Goal: Information Seeking & Learning: Learn about a topic

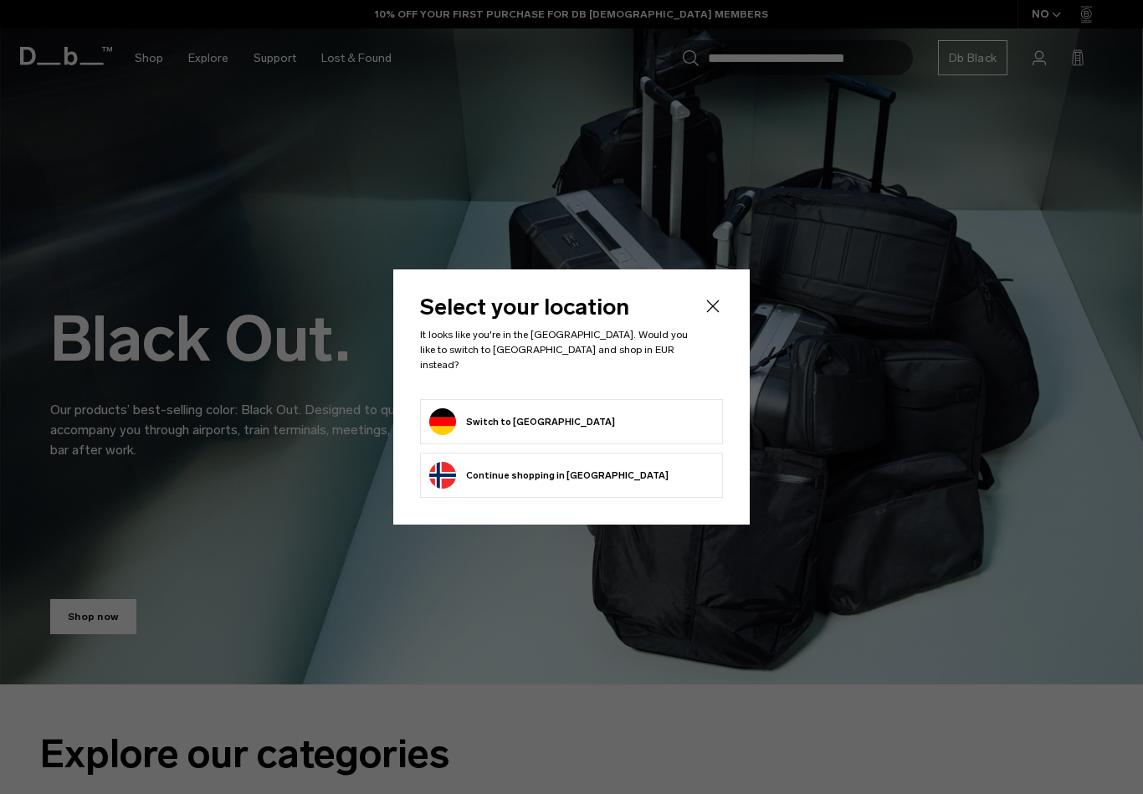
click at [505, 412] on button "Switch to [GEOGRAPHIC_DATA]" at bounding box center [522, 421] width 186 height 27
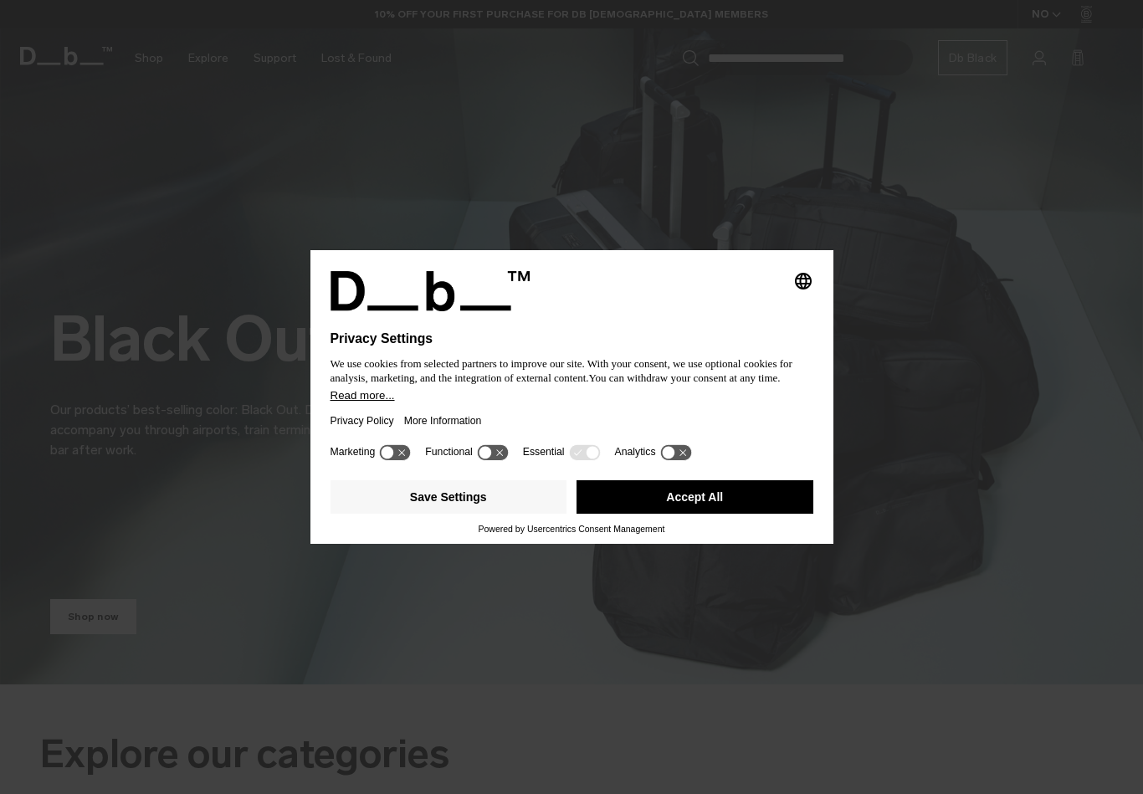
click at [490, 500] on button "Save Settings" at bounding box center [448, 496] width 237 height 33
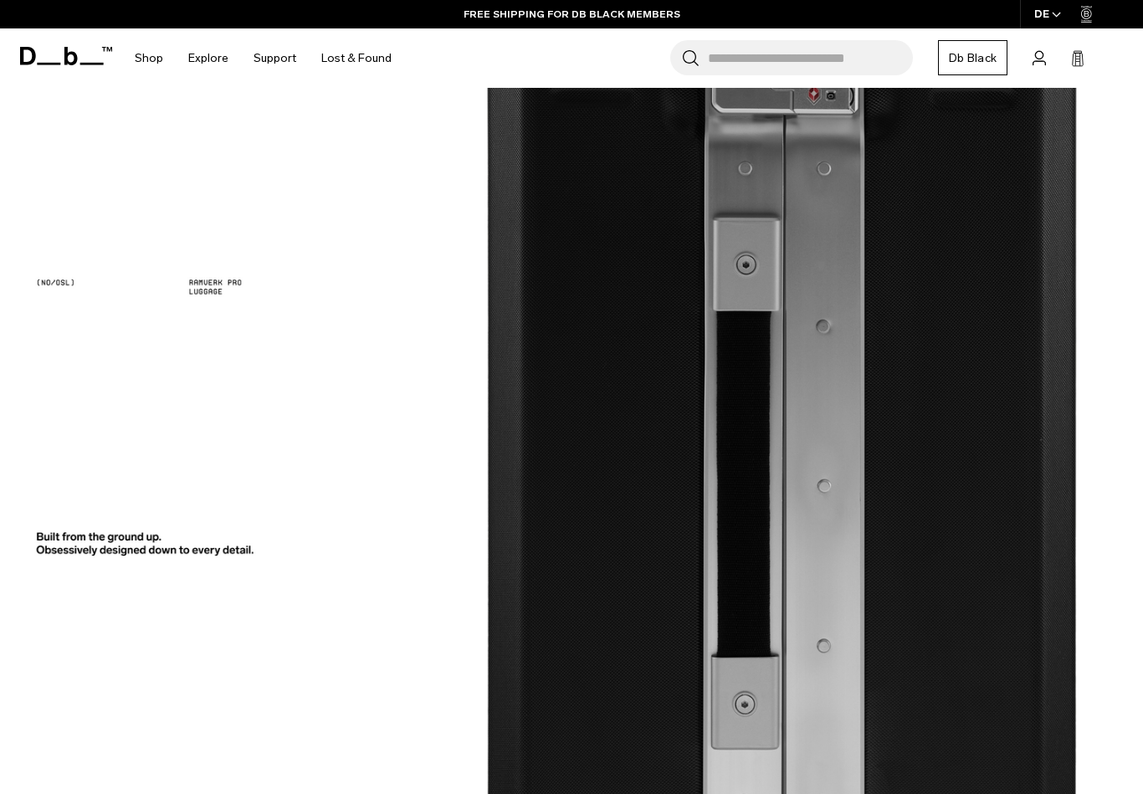
scroll to position [1424, 0]
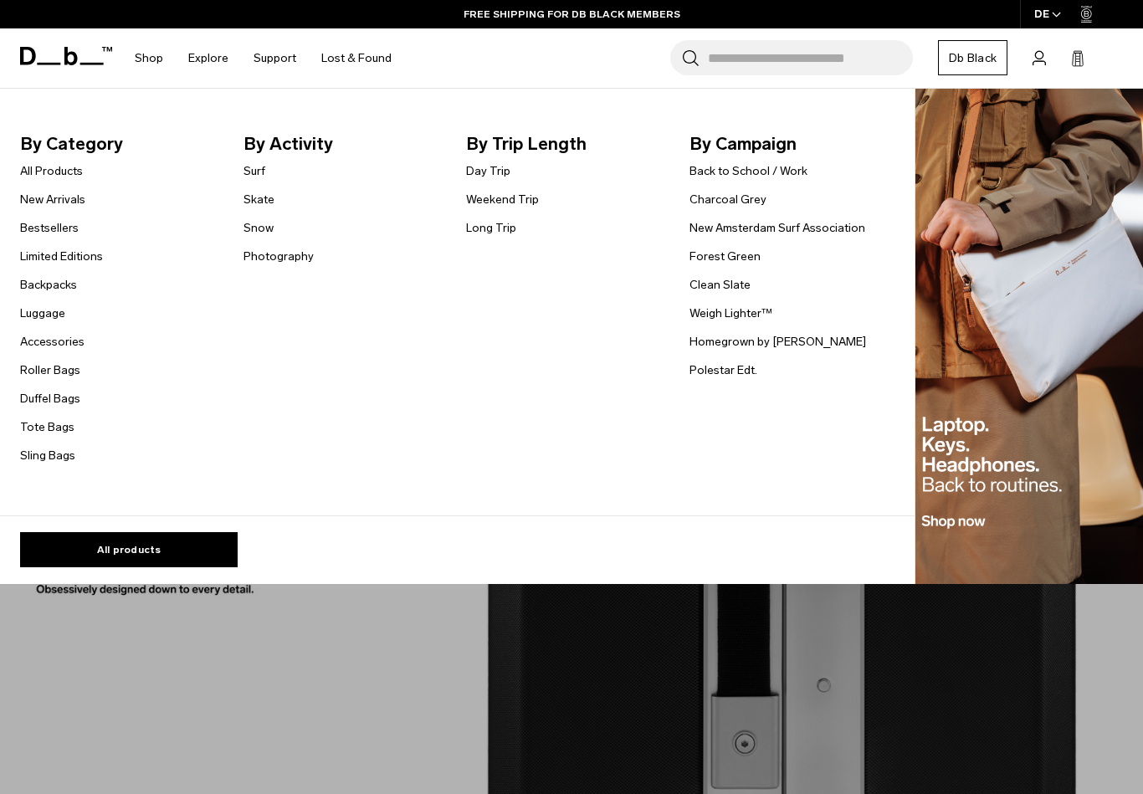
click at [81, 197] on link "New Arrivals" at bounding box center [52, 200] width 65 height 18
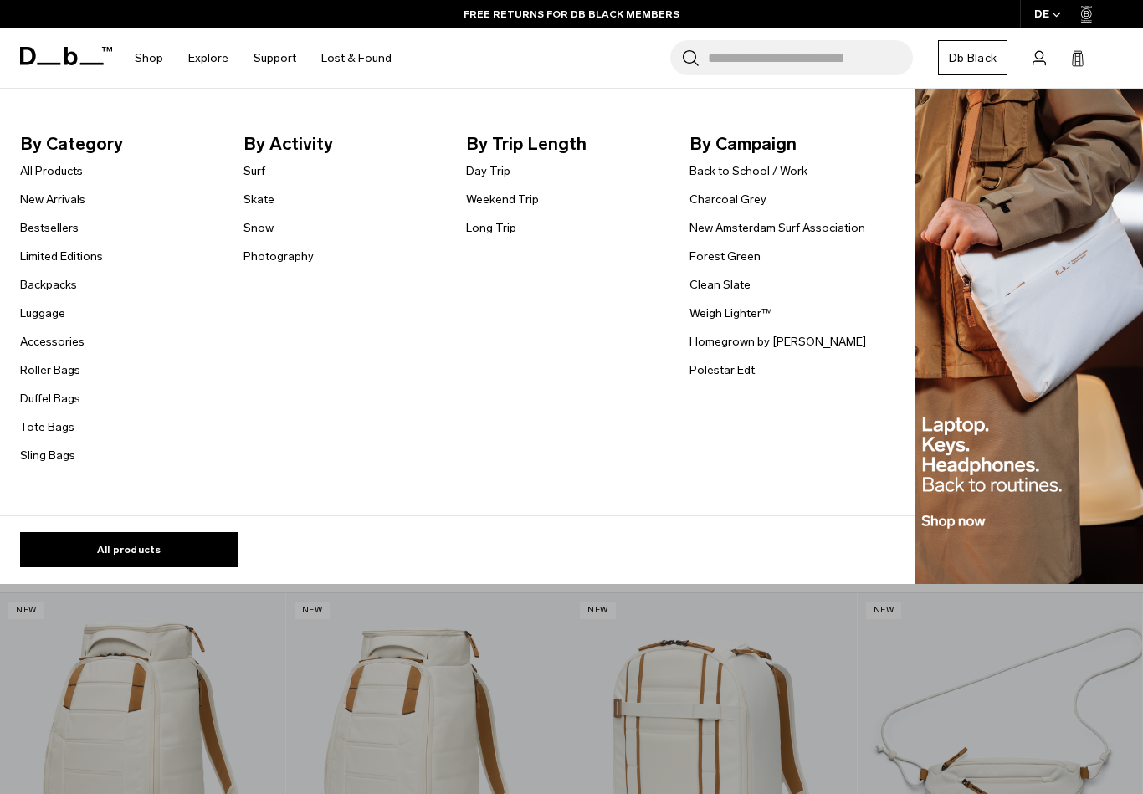
click at [86, 254] on link "Limited Editions" at bounding box center [61, 257] width 83 height 18
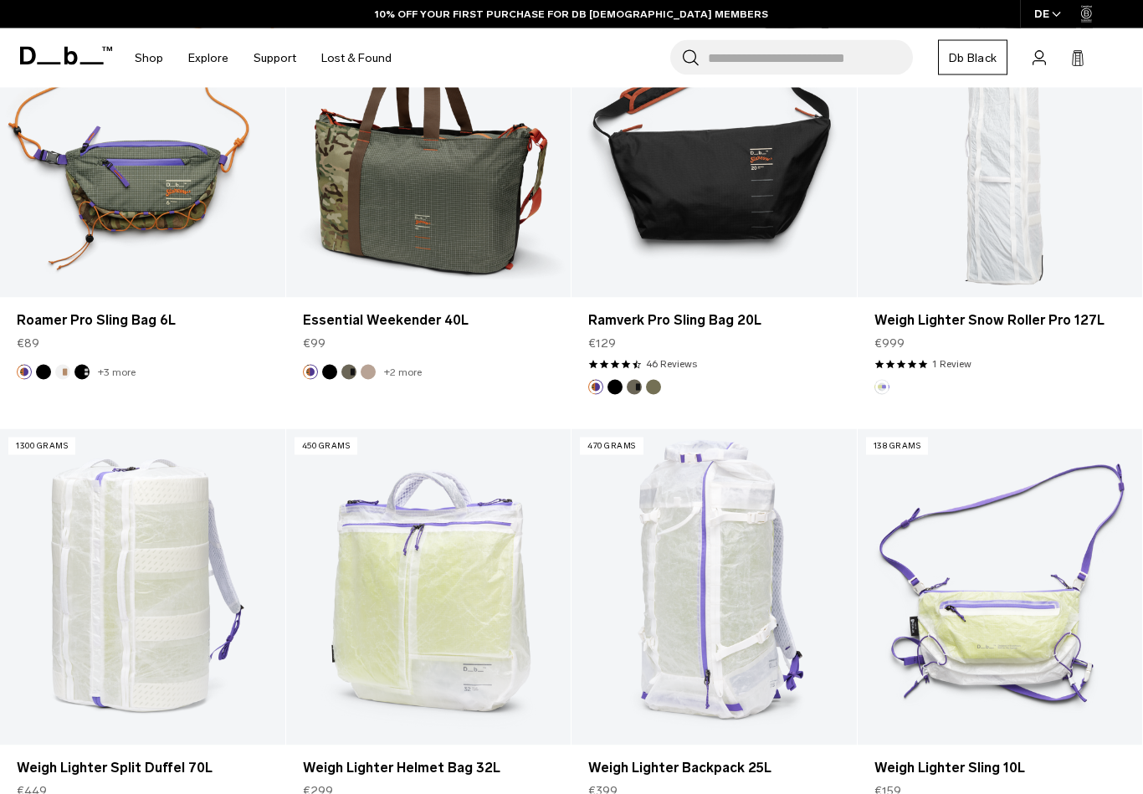
scroll to position [889, 0]
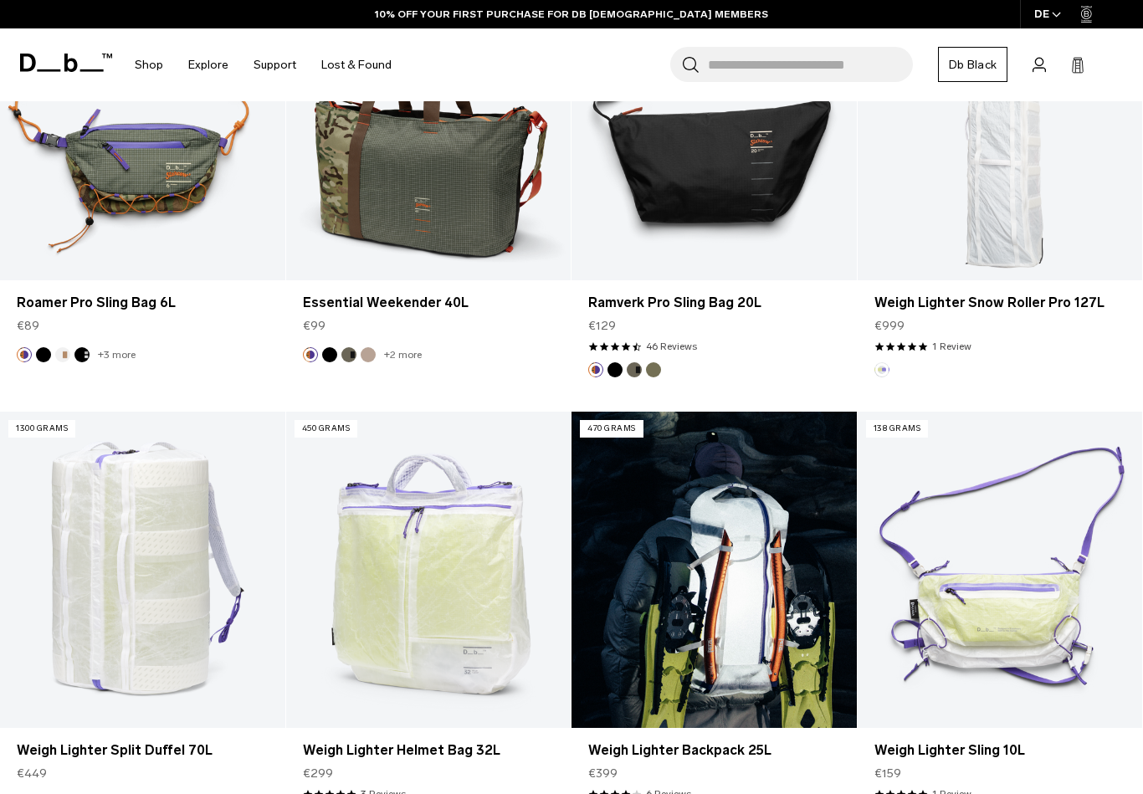
click at [796, 566] on link "Weigh Lighter Backpack 25L" at bounding box center [713, 570] width 285 height 316
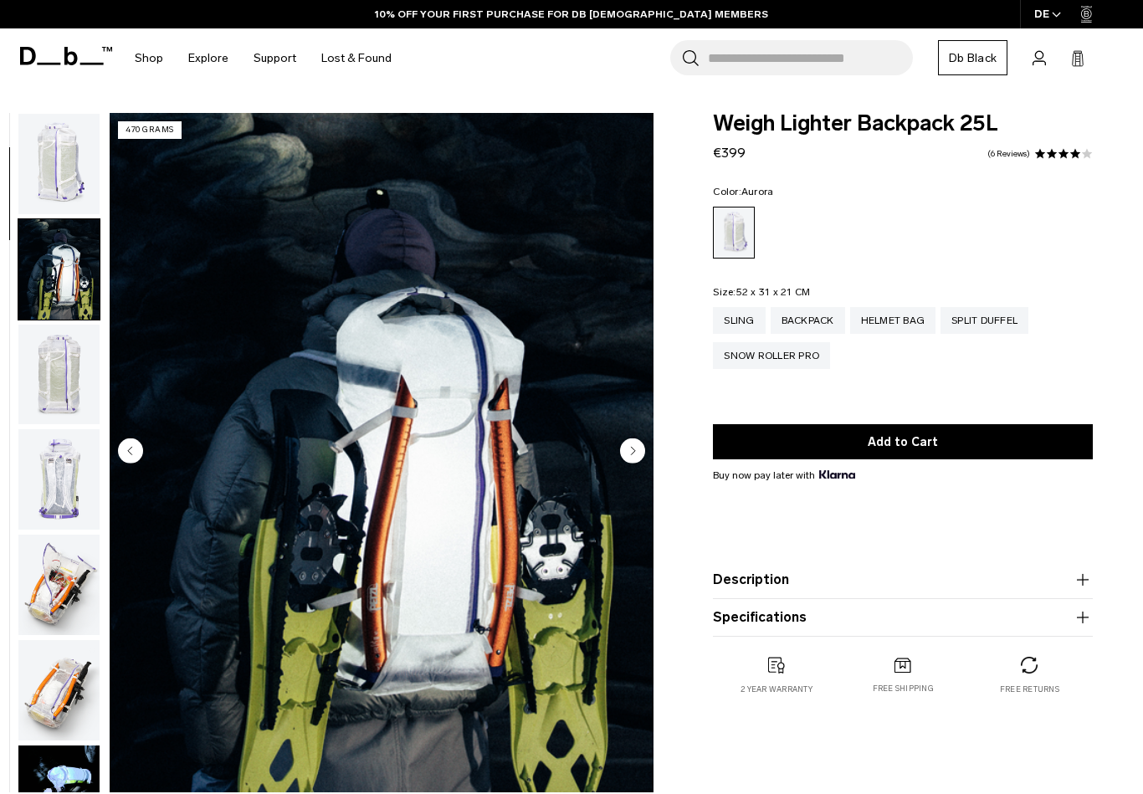
scroll to position [106, 0]
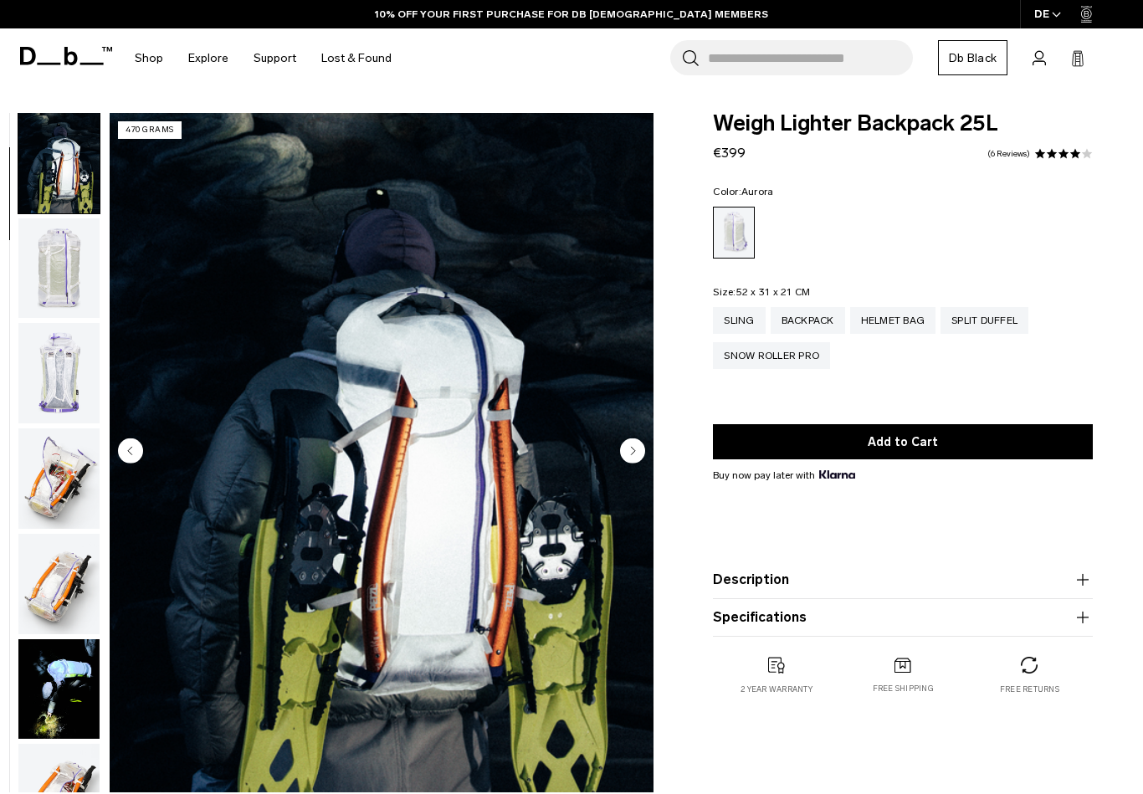
click at [49, 287] on img "button" at bounding box center [58, 268] width 81 height 100
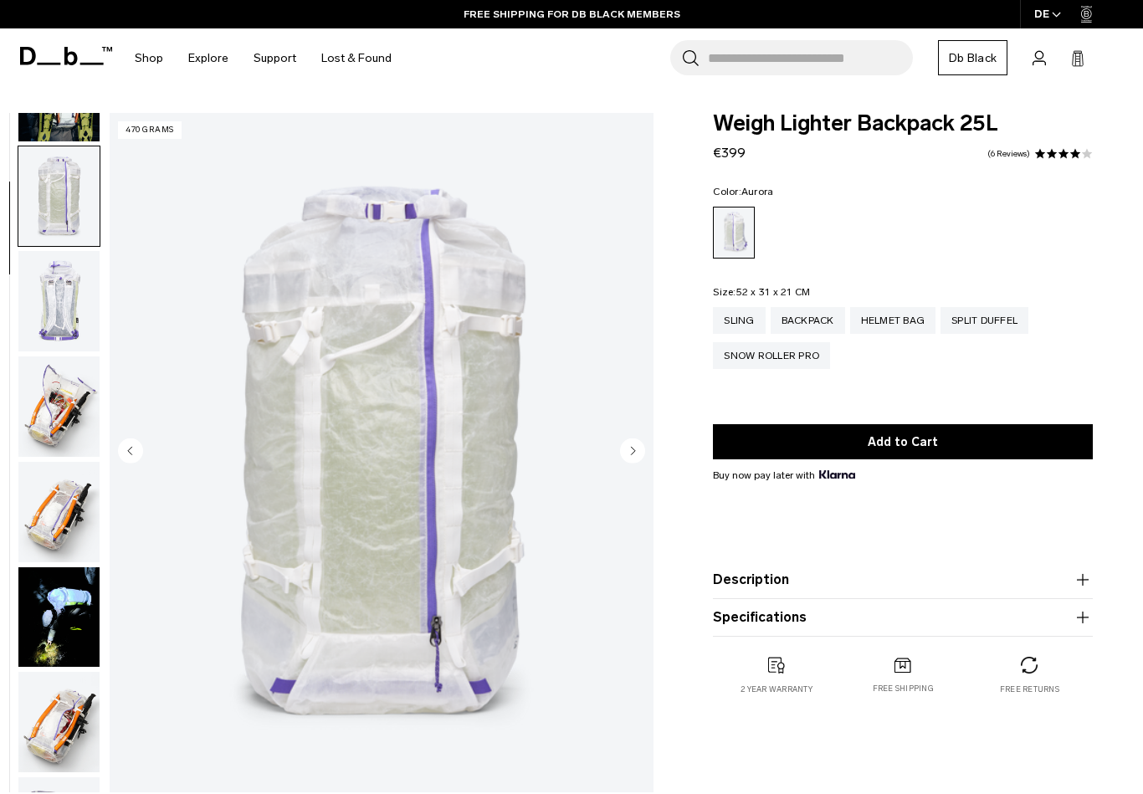
scroll to position [212, 0]
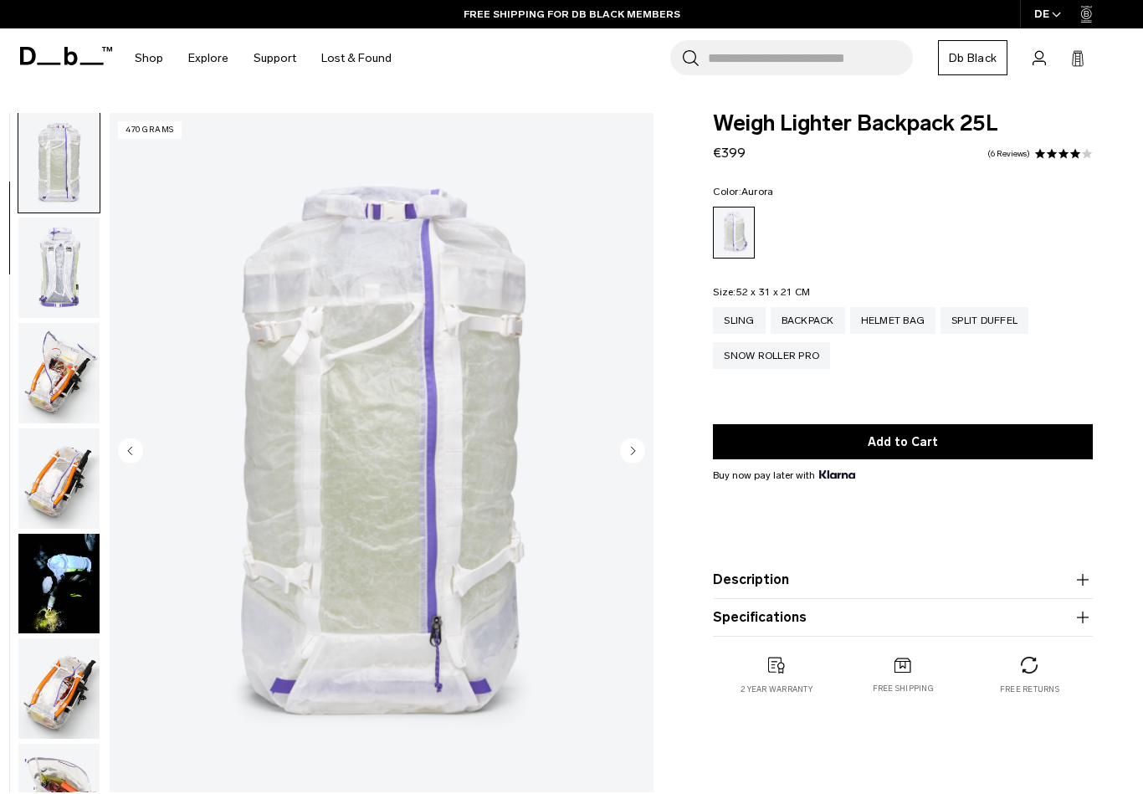
click at [69, 279] on img "button" at bounding box center [58, 268] width 81 height 100
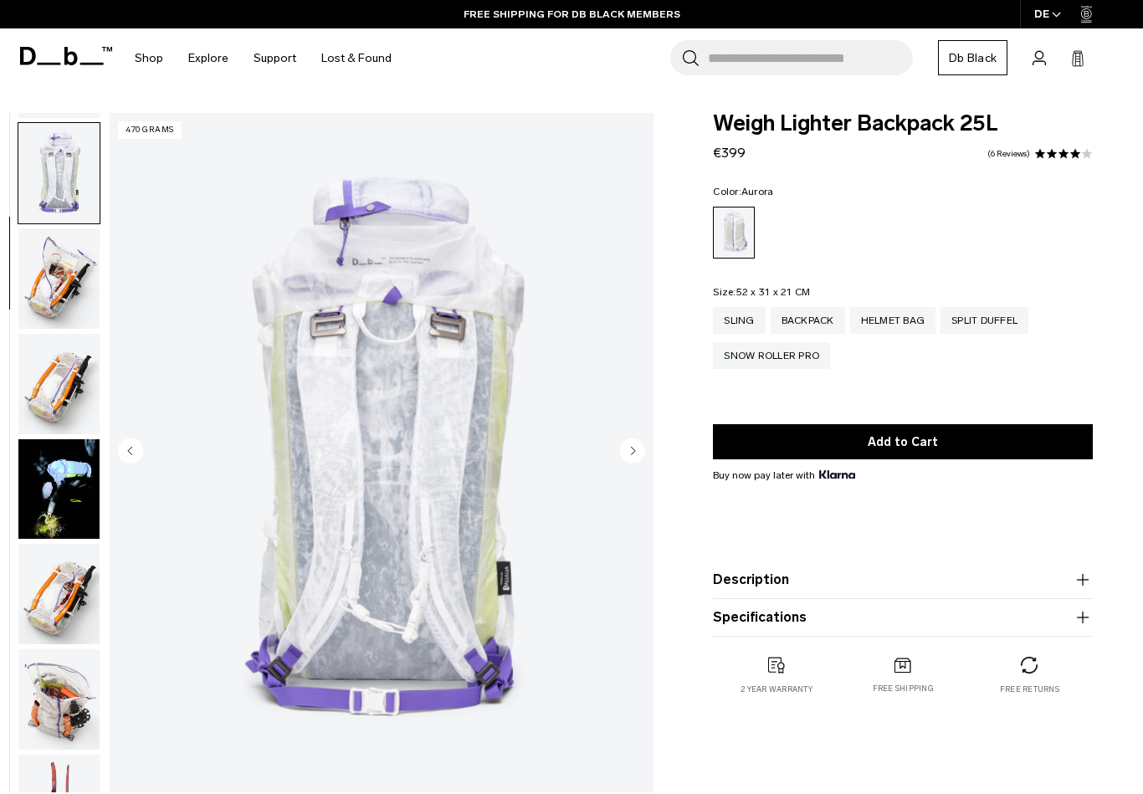
scroll to position [318, 0]
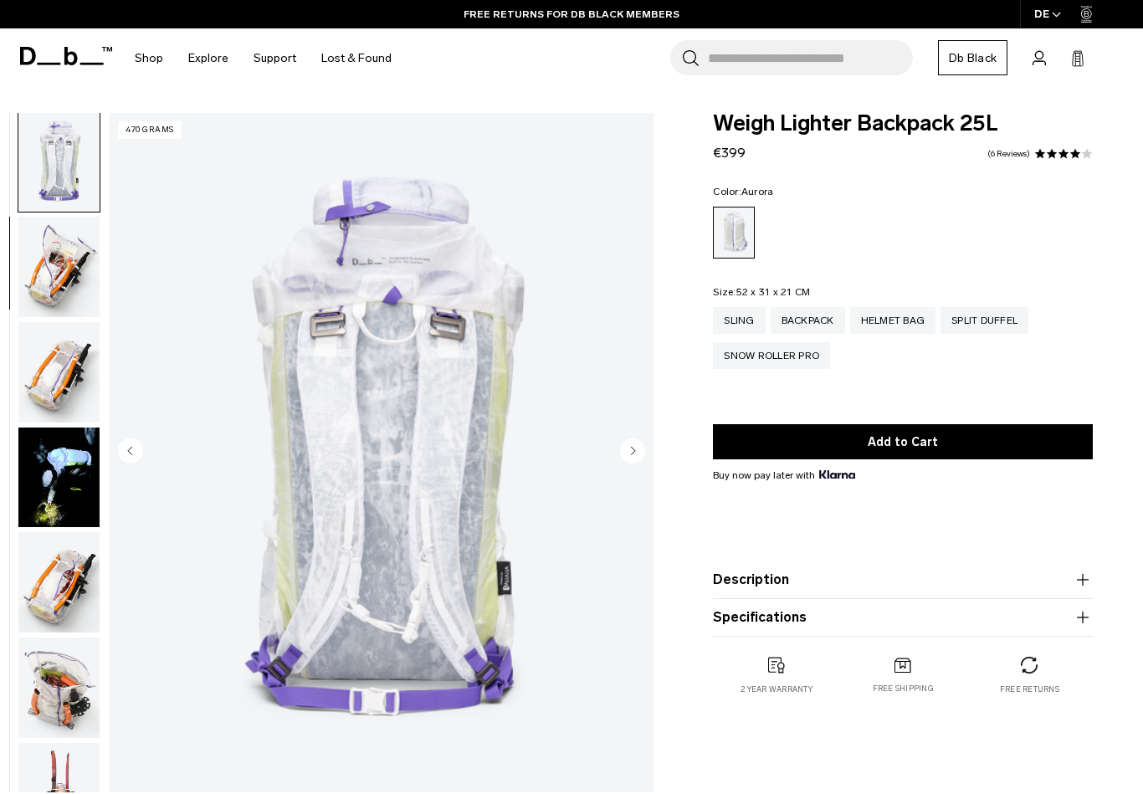
click at [832, 54] on input "Search for Bags, Luggage..." at bounding box center [810, 57] width 205 height 35
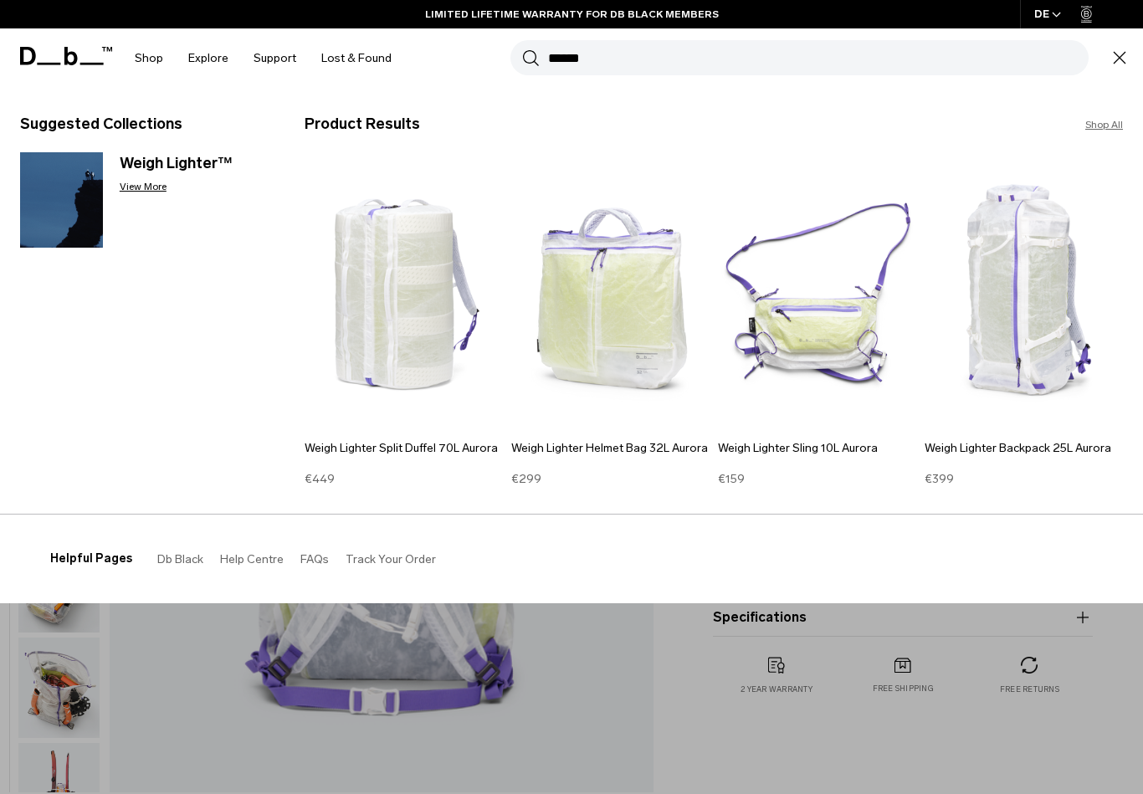
type input "*****"
click at [196, 165] on h3 "Weigh Lighter™" at bounding box center [195, 163] width 151 height 23
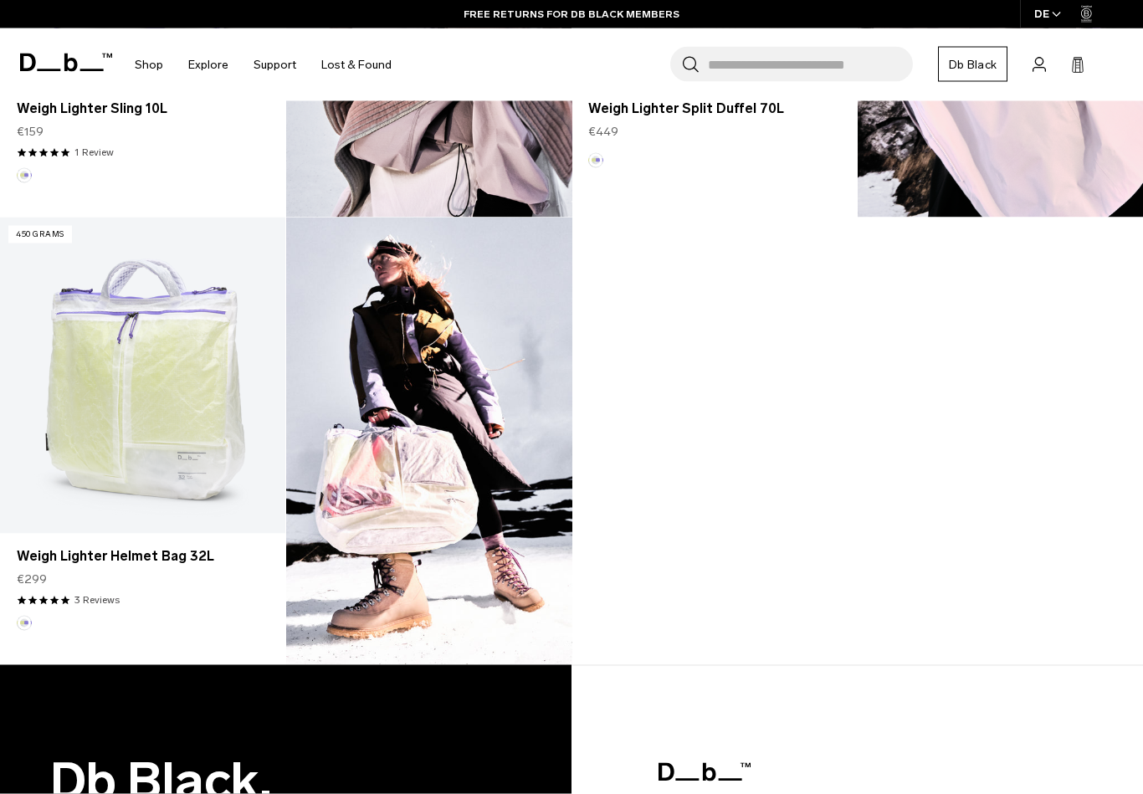
scroll to position [1273, 0]
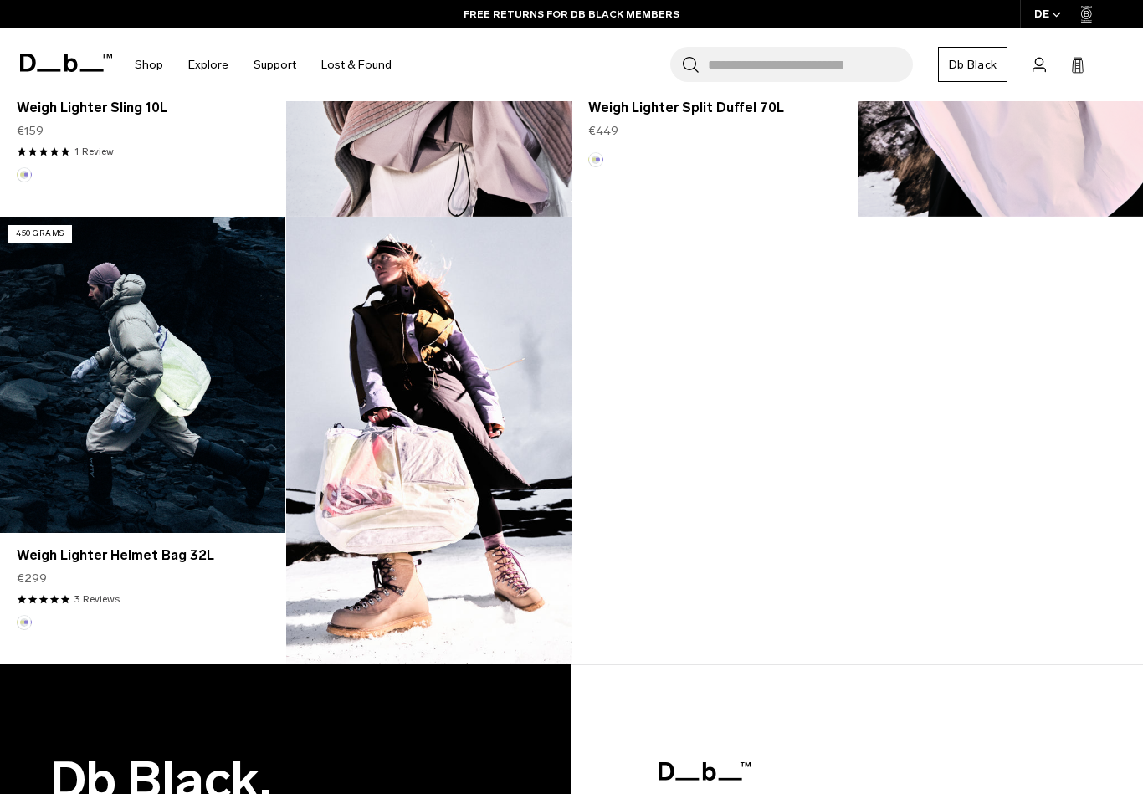
click at [235, 438] on link "Weigh Lighter Helmet Bag 32L" at bounding box center [142, 375] width 285 height 316
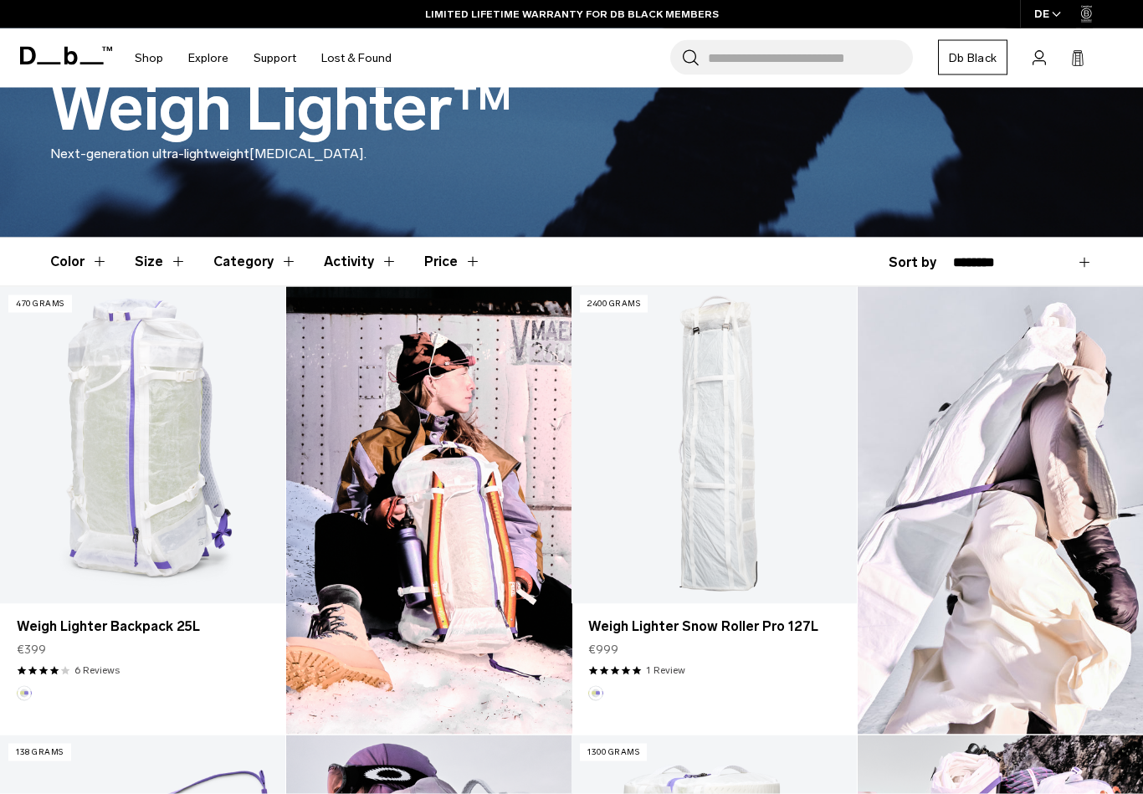
scroll to position [307, 0]
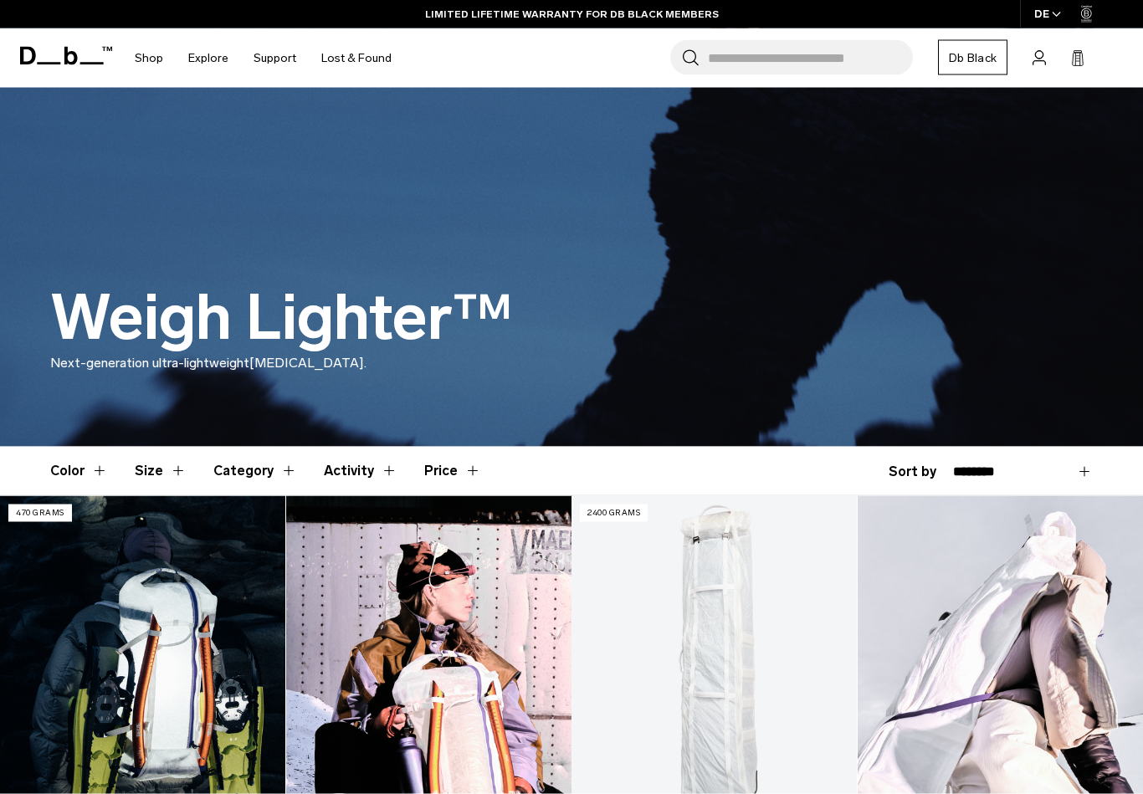
click at [207, 628] on link "Weigh Lighter Backpack 25L" at bounding box center [142, 654] width 285 height 316
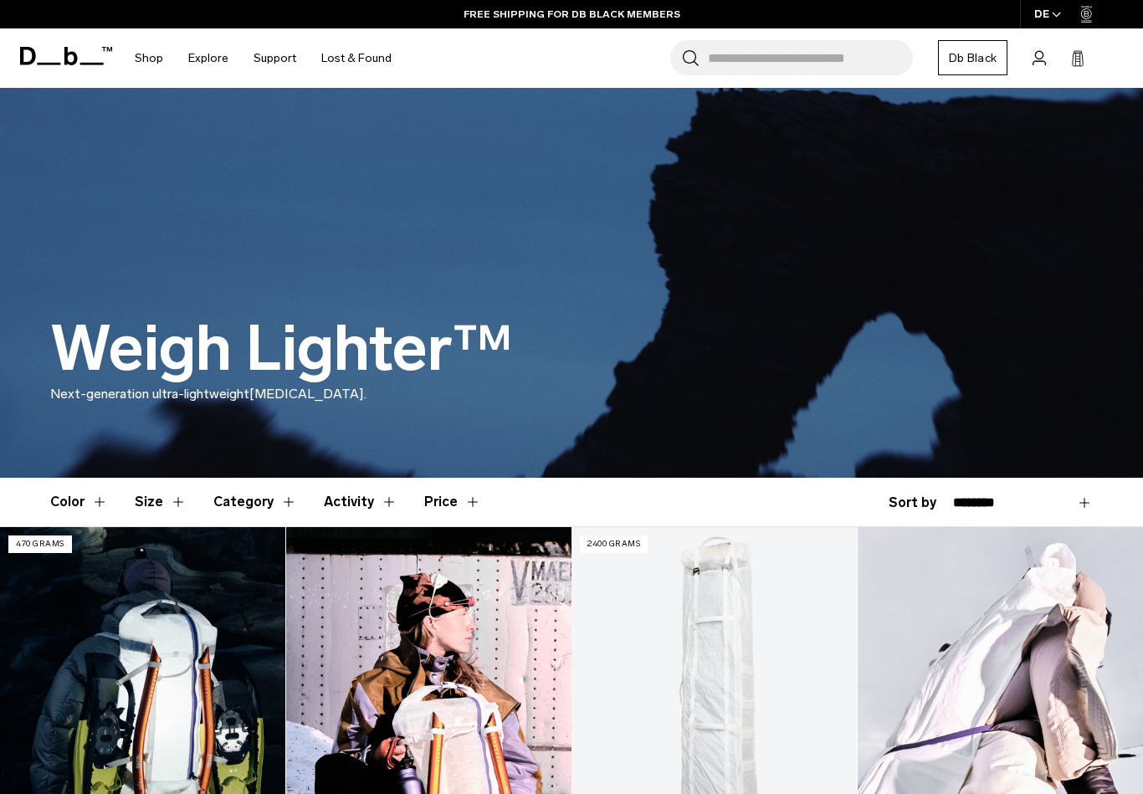
scroll to position [0, 0]
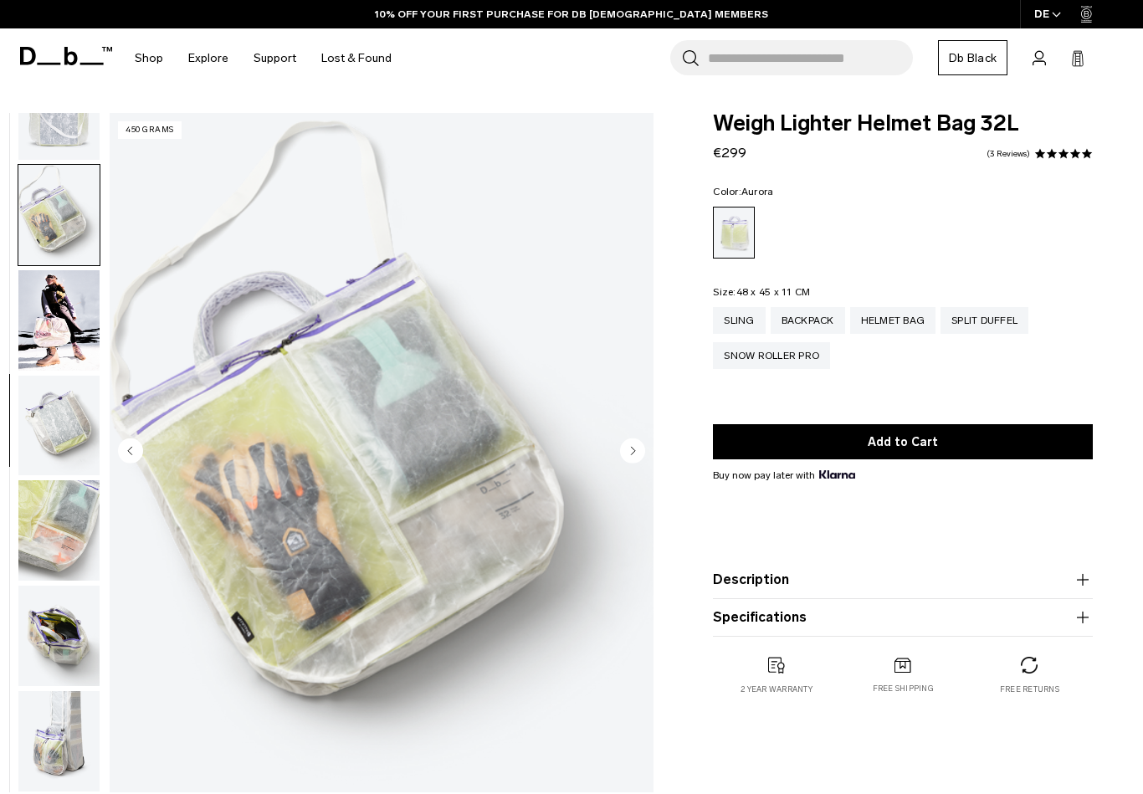
click at [57, 653] on img "button" at bounding box center [58, 636] width 81 height 100
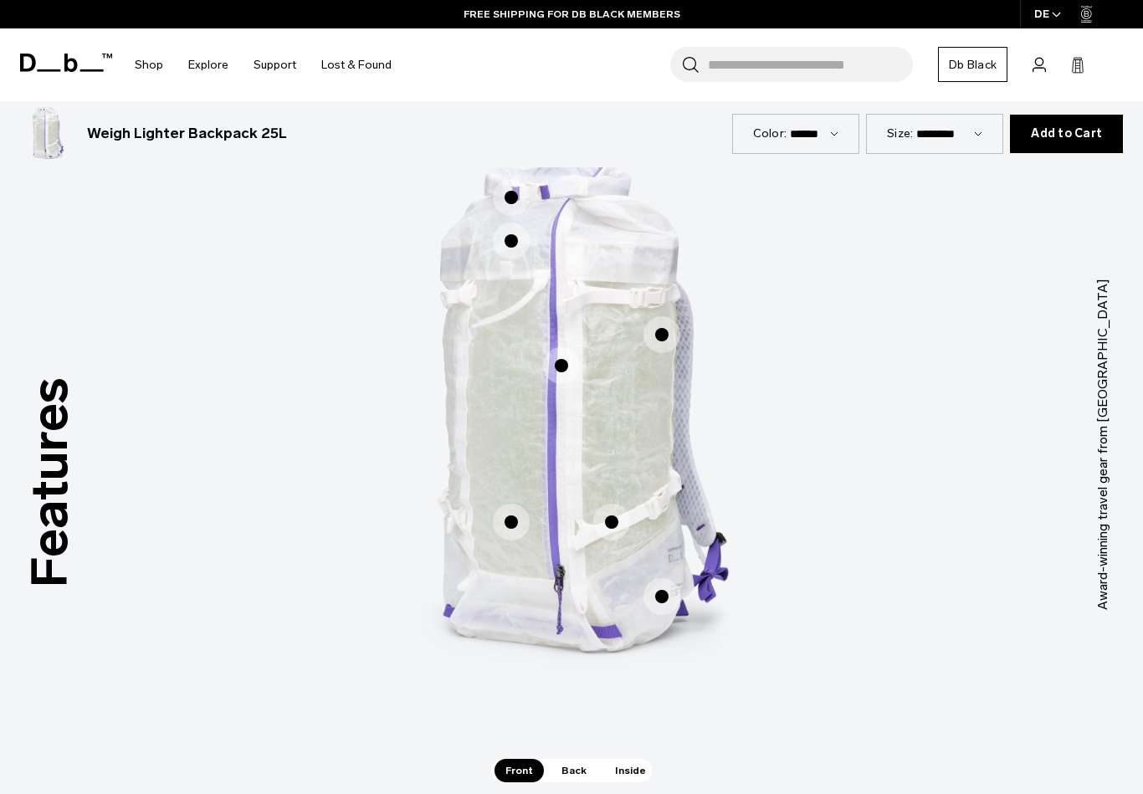
scroll to position [766, 0]
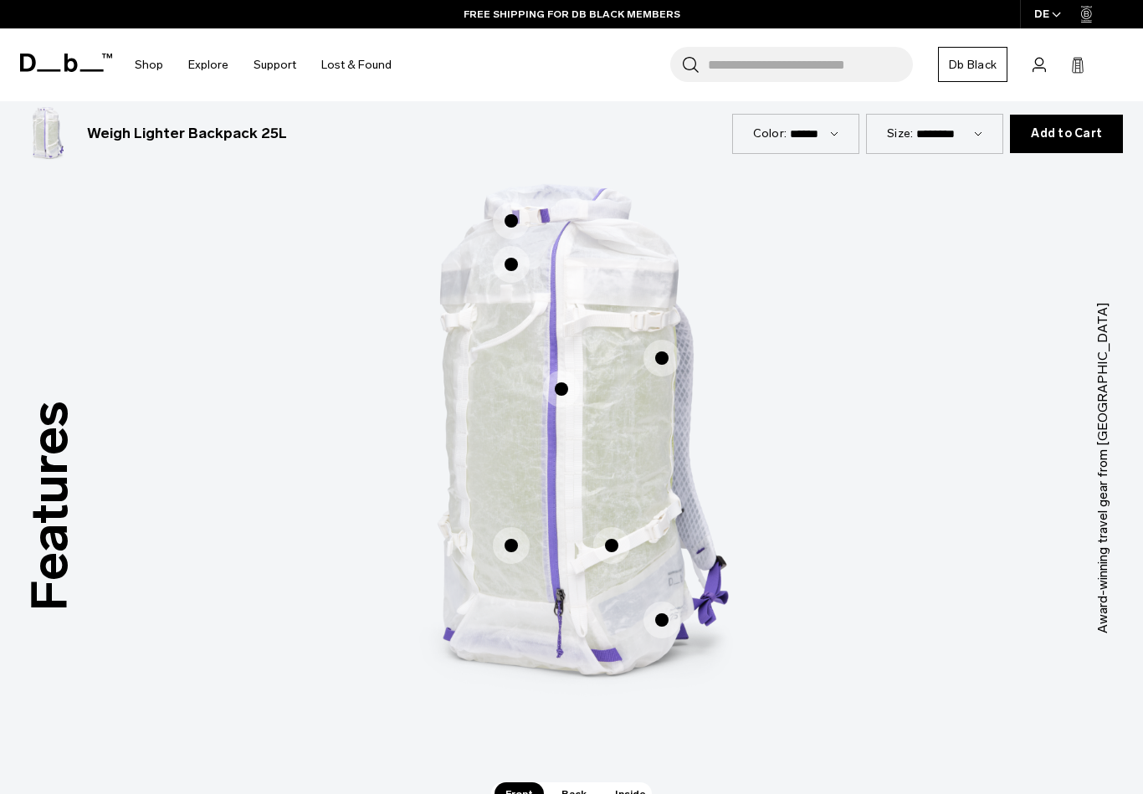
click at [510, 551] on span "1 / 3" at bounding box center [511, 545] width 37 height 37
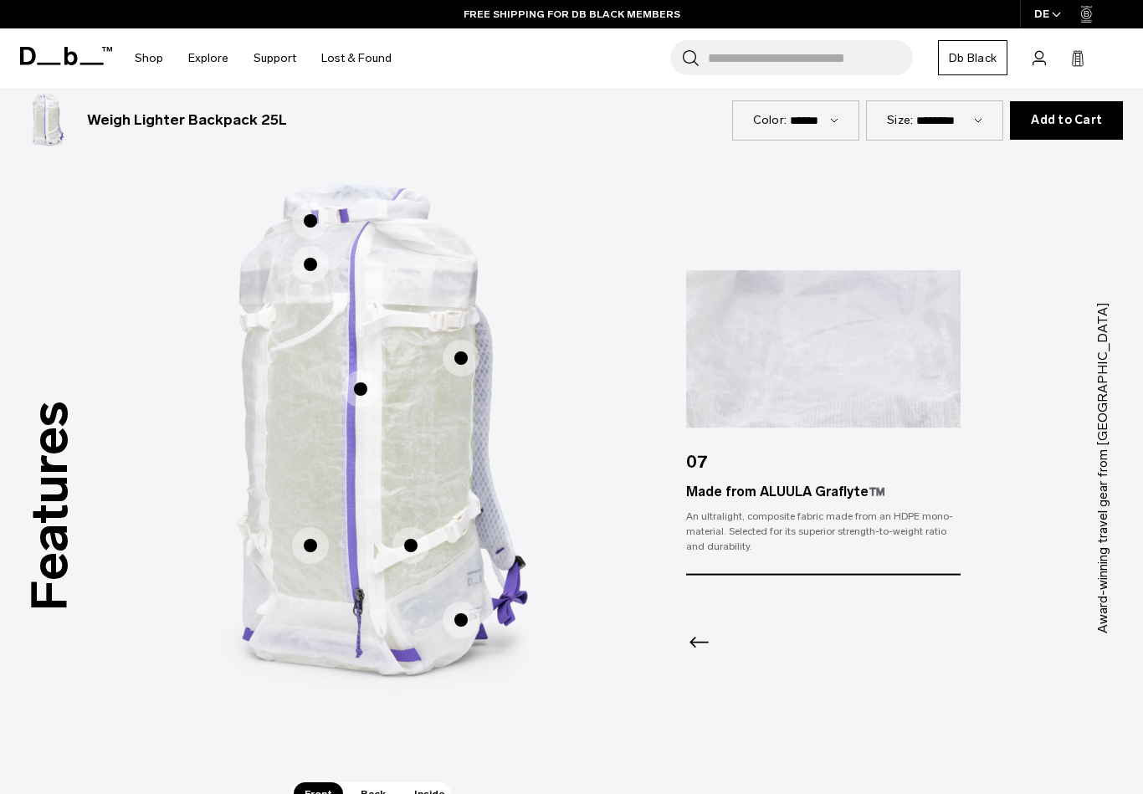
click at [458, 617] on span "1 / 3" at bounding box center [461, 620] width 37 height 37
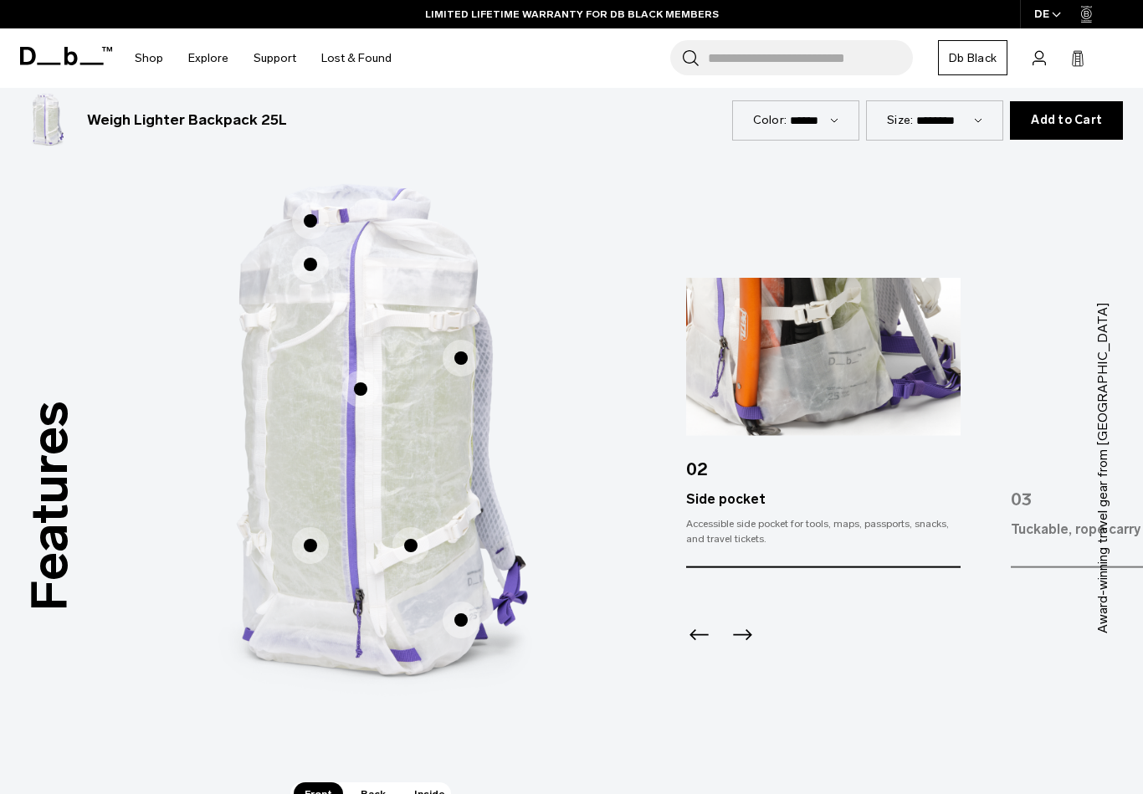
click at [403, 545] on span "1 / 3" at bounding box center [410, 545] width 37 height 37
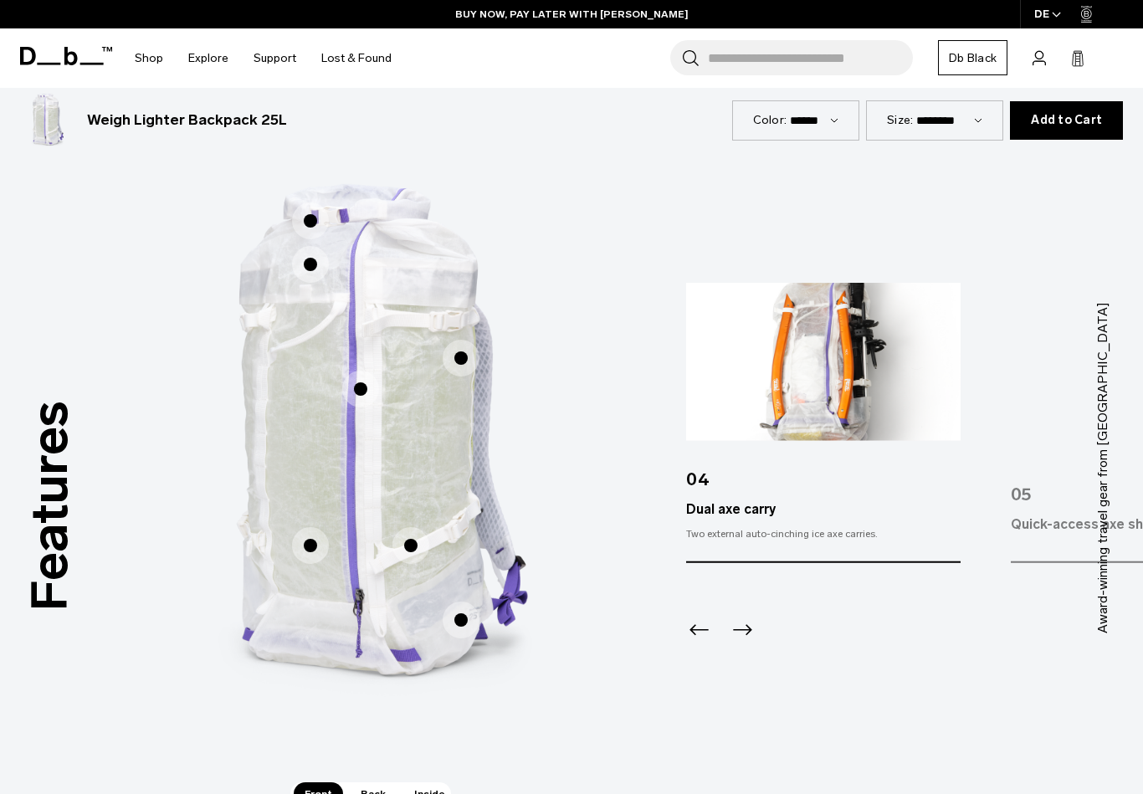
click at [362, 401] on span "1 / 3" at bounding box center [360, 389] width 37 height 37
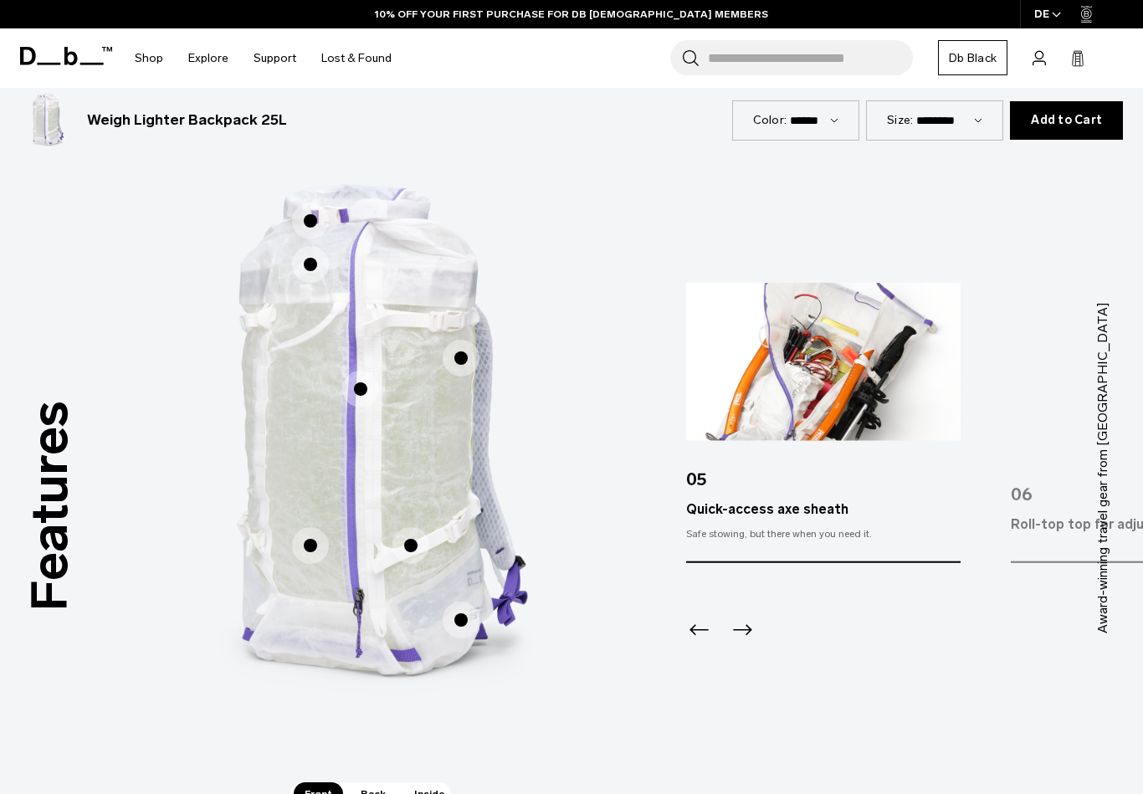
click at [457, 362] on span "1 / 3" at bounding box center [461, 358] width 37 height 37
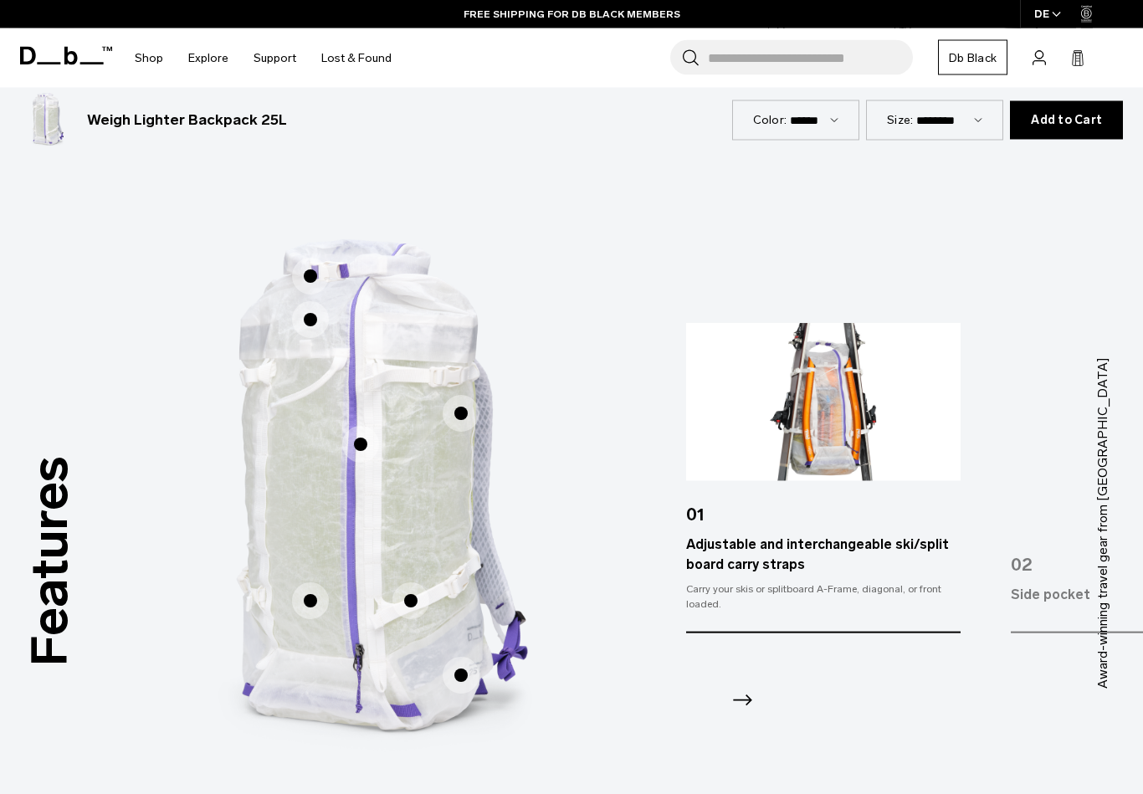
scroll to position [690, 0]
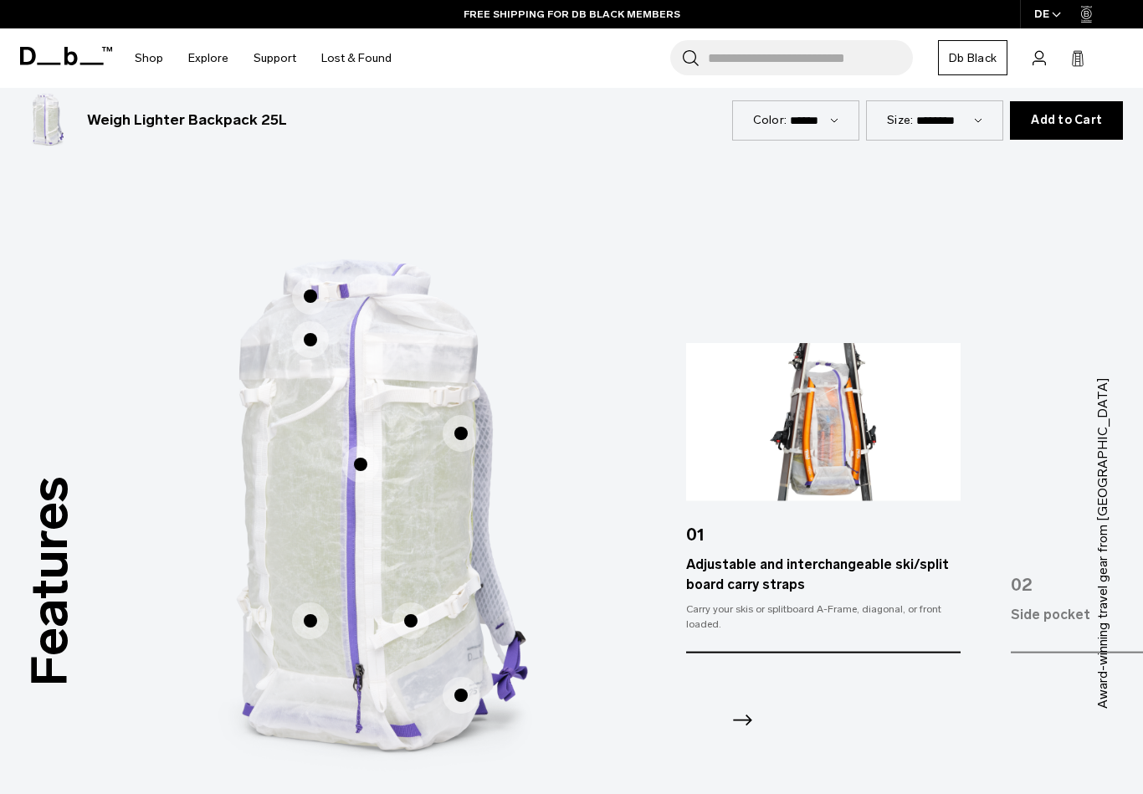
click at [308, 338] on span "1 / 3" at bounding box center [310, 339] width 37 height 37
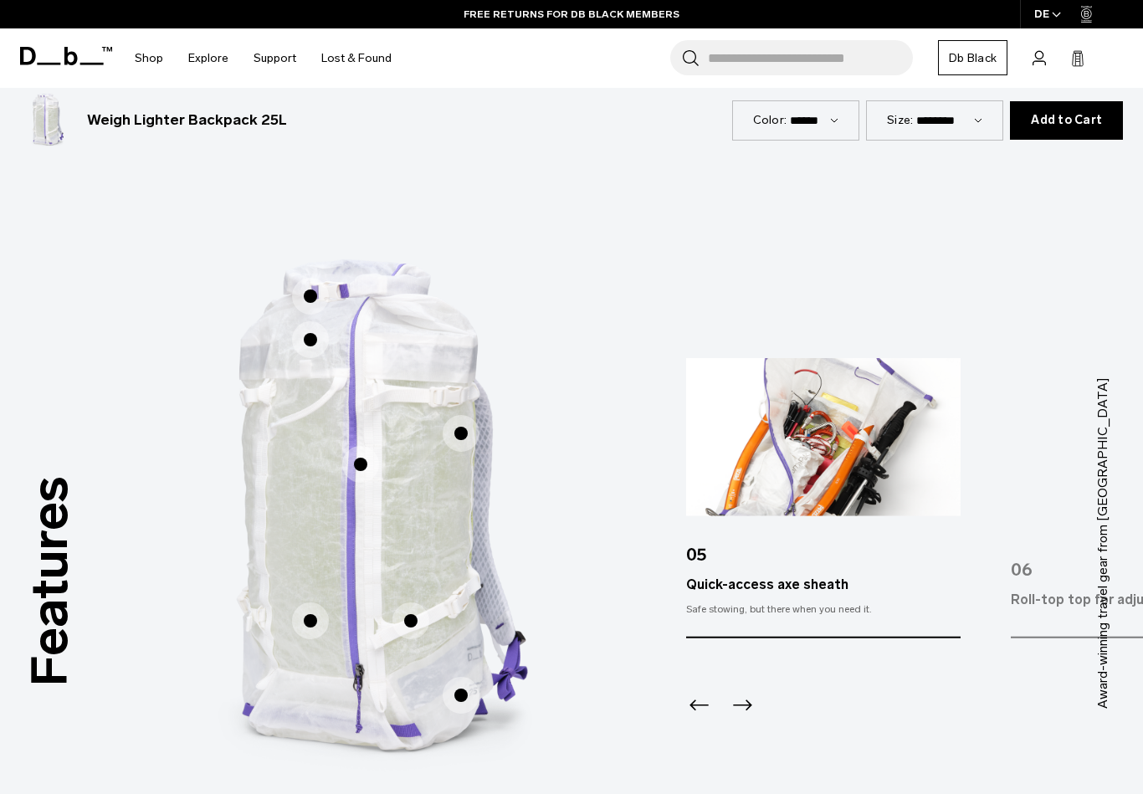
click at [304, 300] on span "1 / 3" at bounding box center [310, 296] width 37 height 37
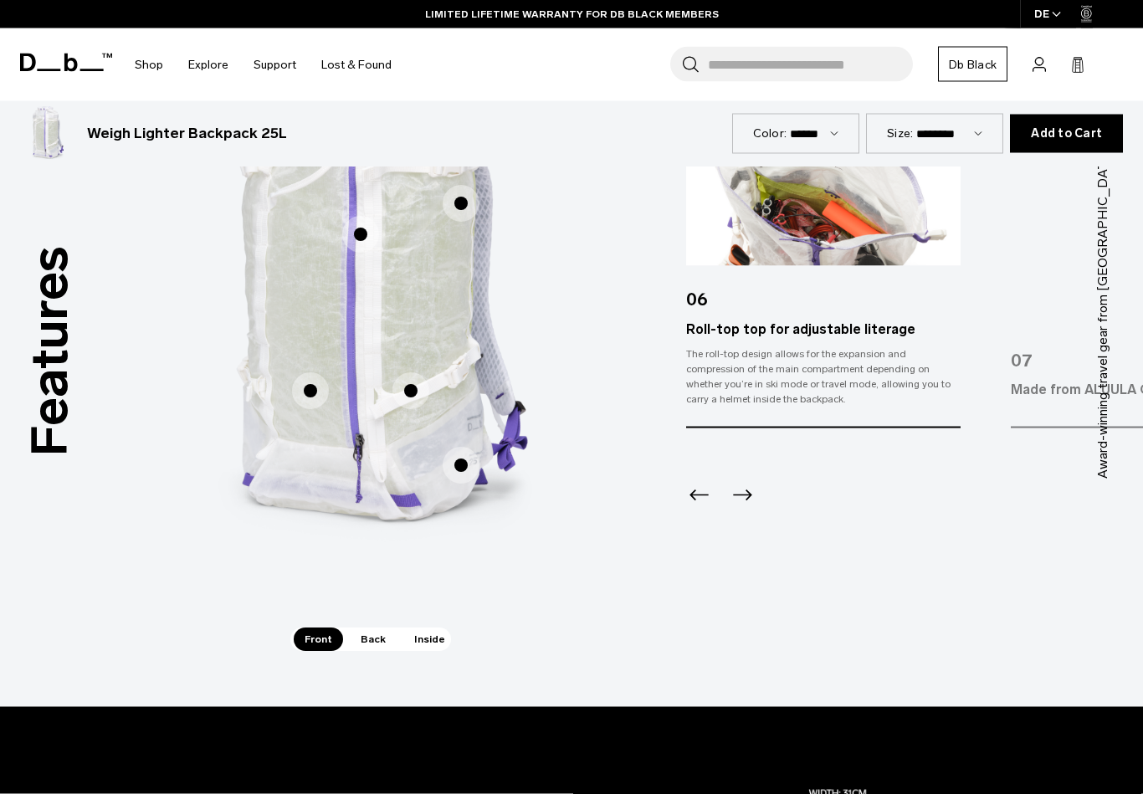
scroll to position [905, 0]
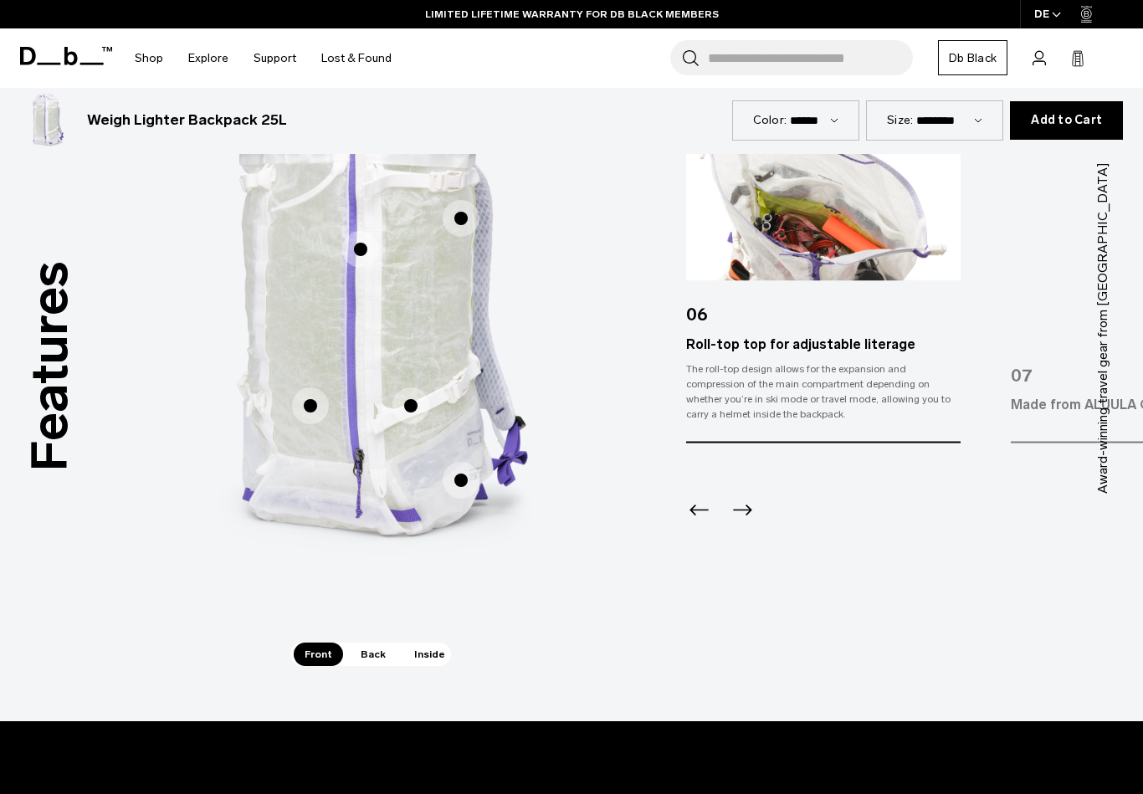
click at [366, 655] on span "Back" at bounding box center [373, 654] width 47 height 23
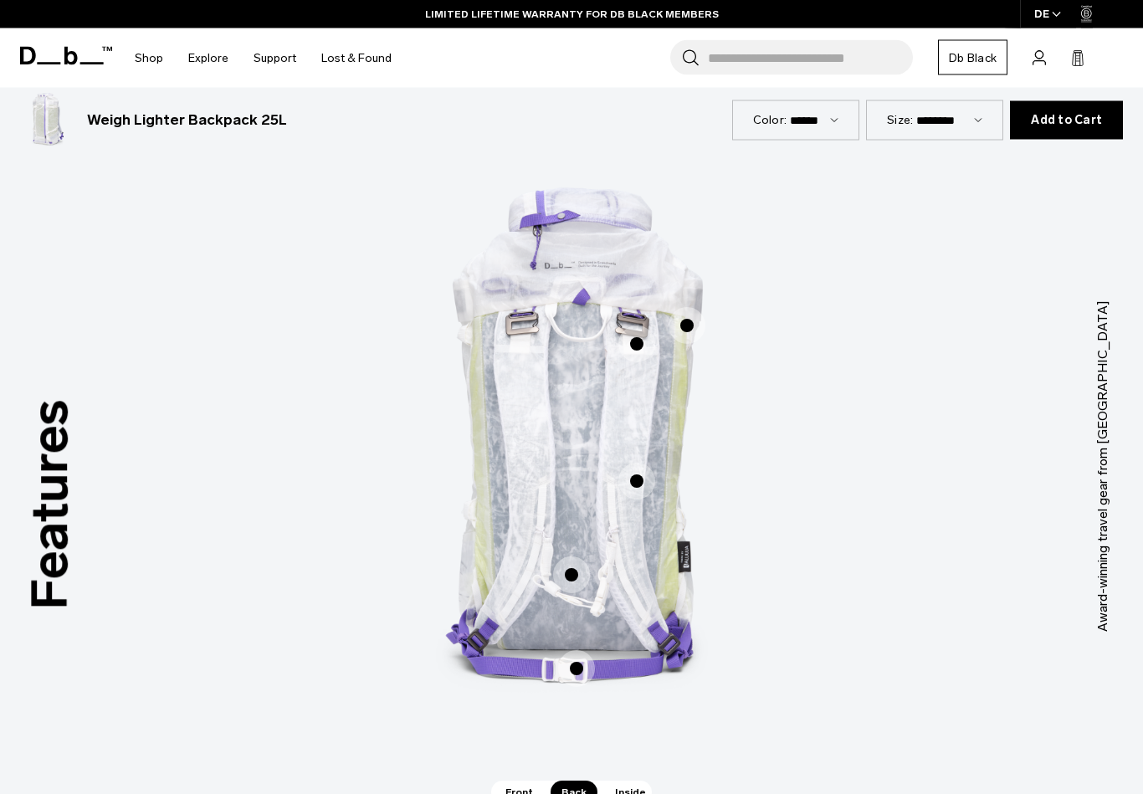
scroll to position [766, 0]
click at [574, 580] on span "2 / 3" at bounding box center [571, 575] width 37 height 37
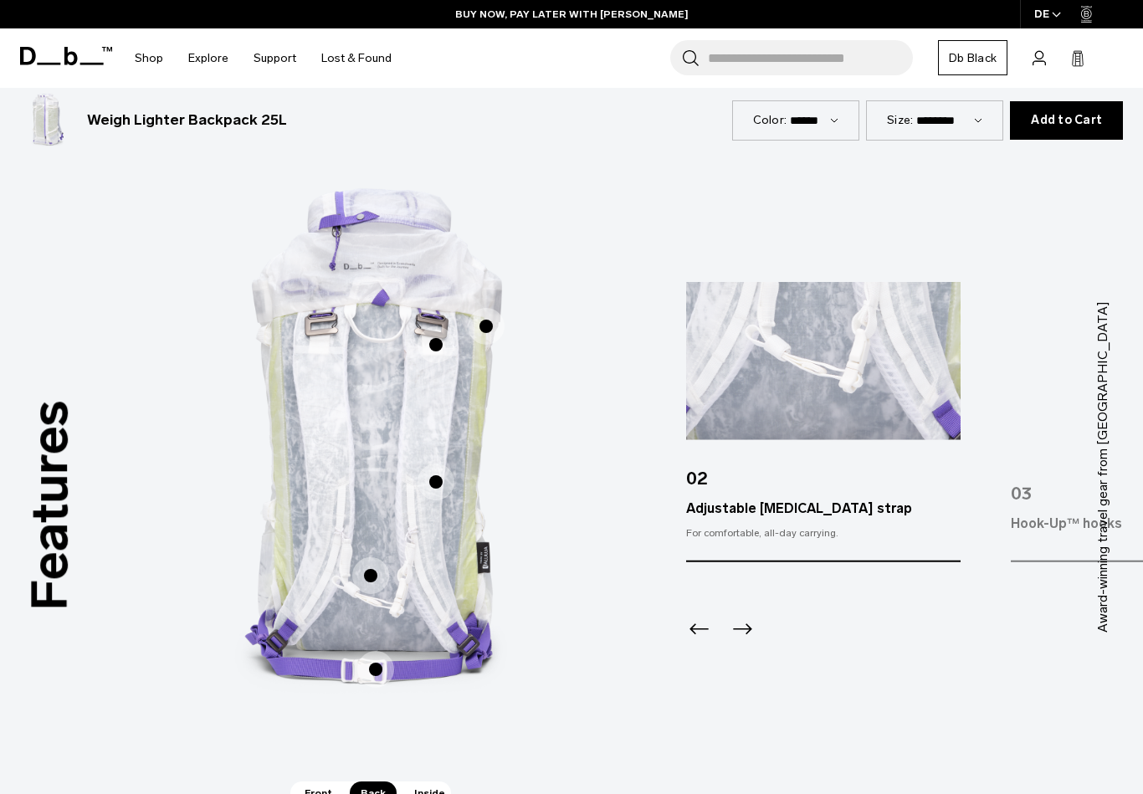
click at [444, 484] on span "2 / 3" at bounding box center [435, 481] width 37 height 37
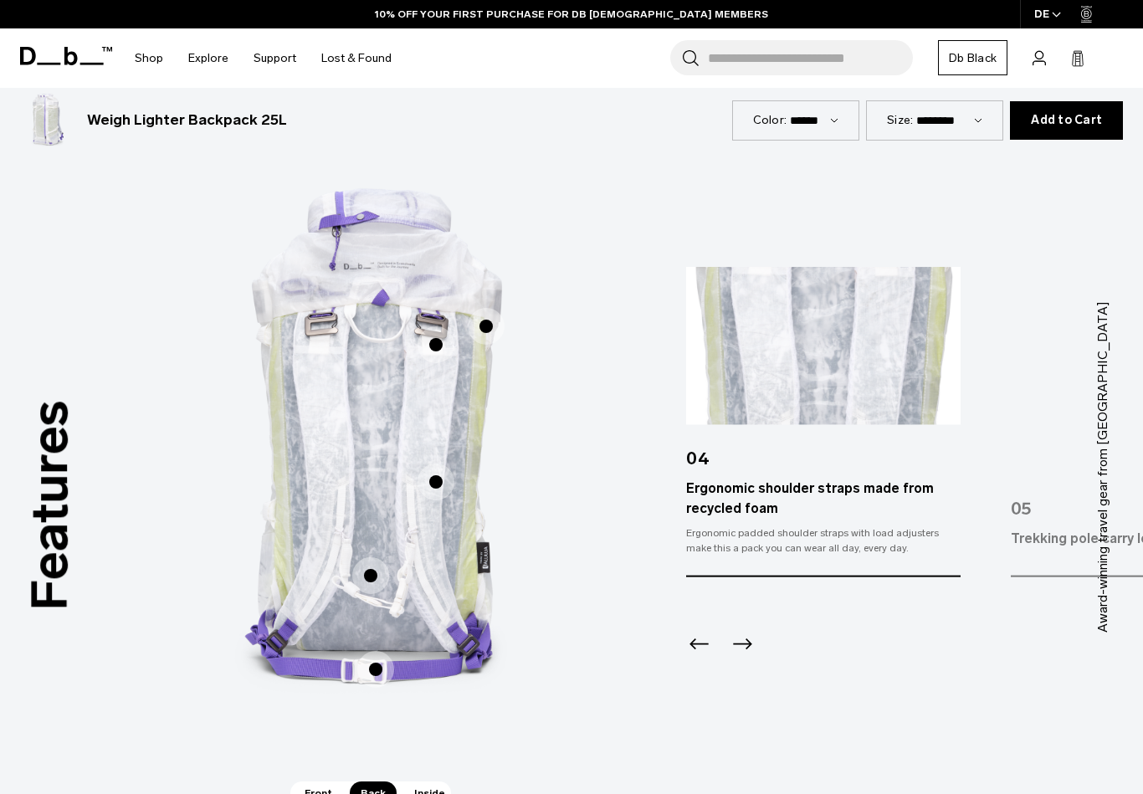
click at [375, 663] on span "2 / 3" at bounding box center [375, 669] width 37 height 37
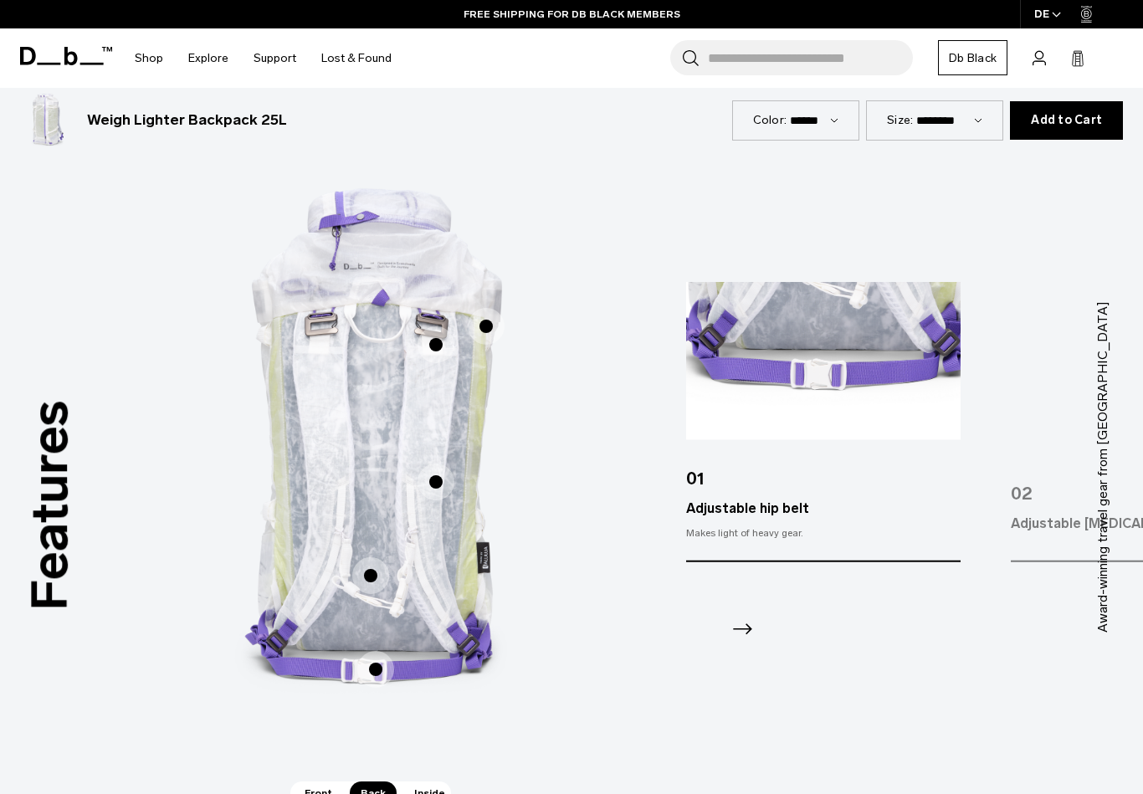
click at [438, 353] on span "2 / 3" at bounding box center [435, 344] width 37 height 37
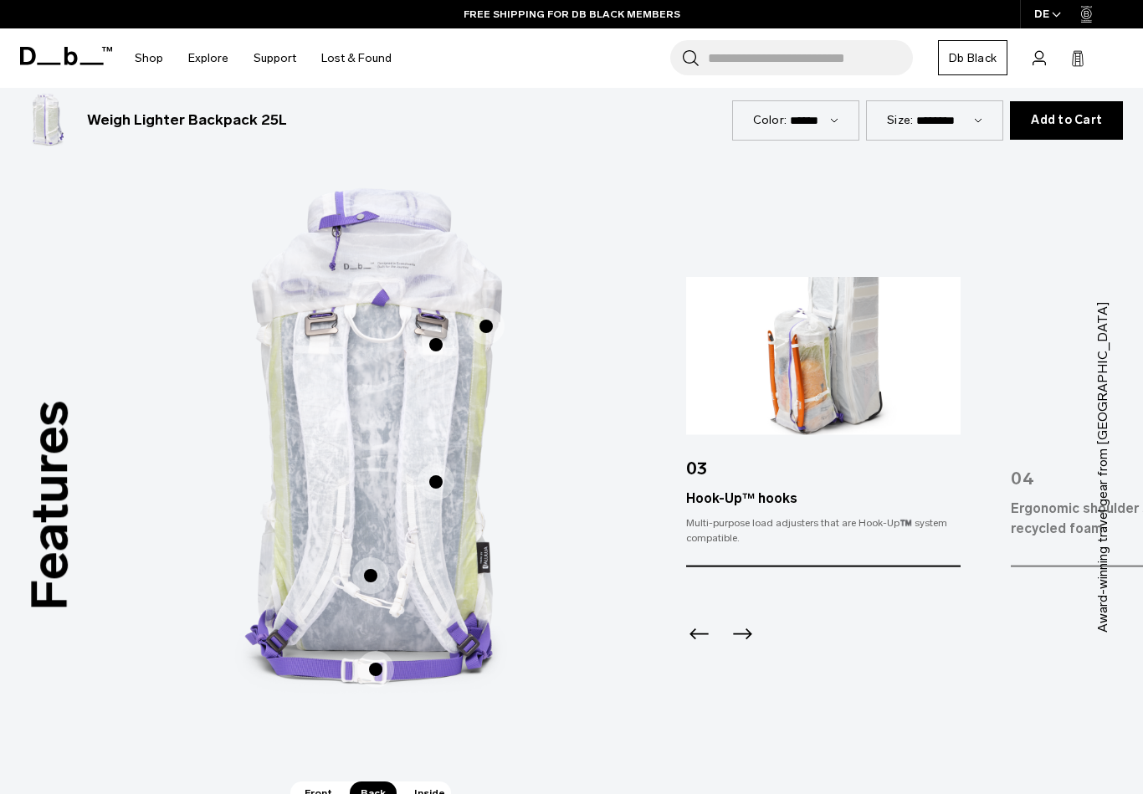
click at [485, 341] on span "2 / 3" at bounding box center [486, 326] width 37 height 37
